Goal: Task Accomplishment & Management: Complete application form

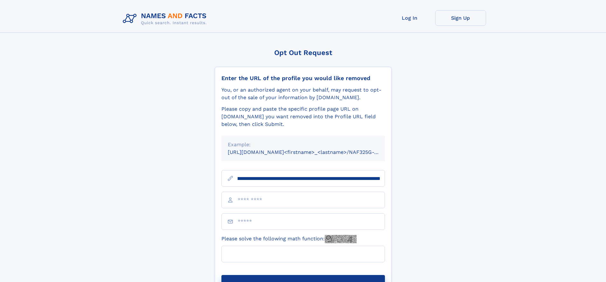
scroll to position [0, 78]
type input "**********"
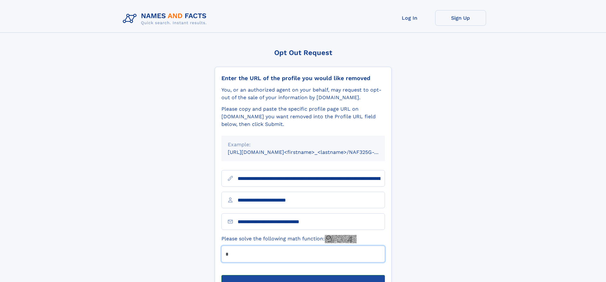
type input "*"
click at [303, 275] on button "Submit Opt Out Request" at bounding box center [303, 285] width 164 height 20
